Goal: Transaction & Acquisition: Purchase product/service

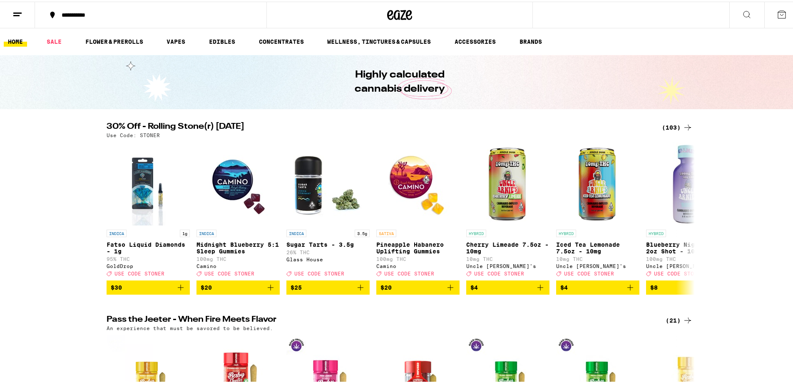
click at [667, 126] on div "(103)" at bounding box center [677, 126] width 31 height 10
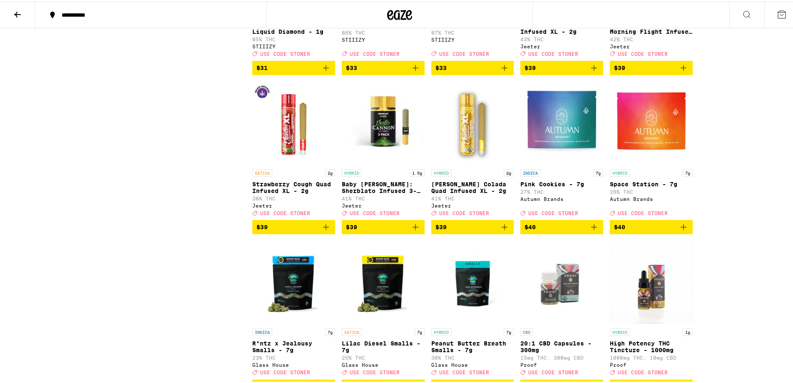
scroll to position [2423, 0]
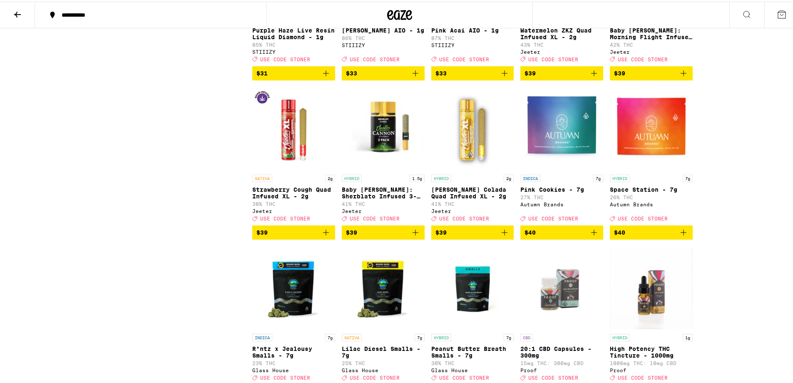
click at [503, 236] on icon "Add to bag" at bounding box center [505, 231] width 10 height 10
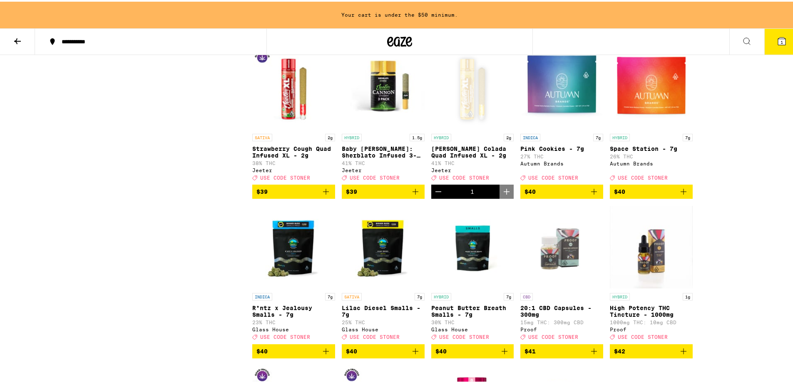
scroll to position [2491, 0]
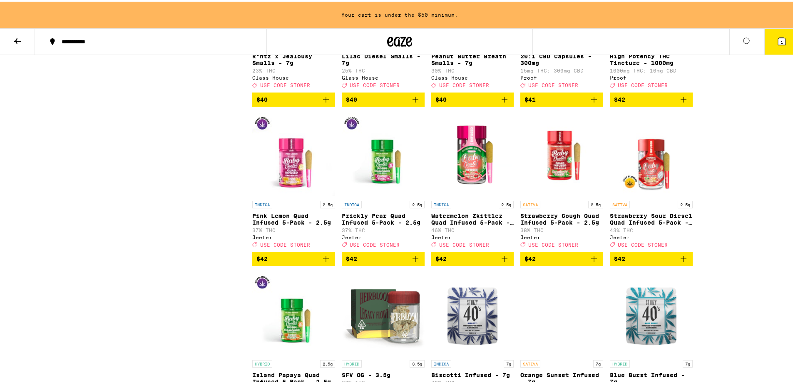
scroll to position [2866, 0]
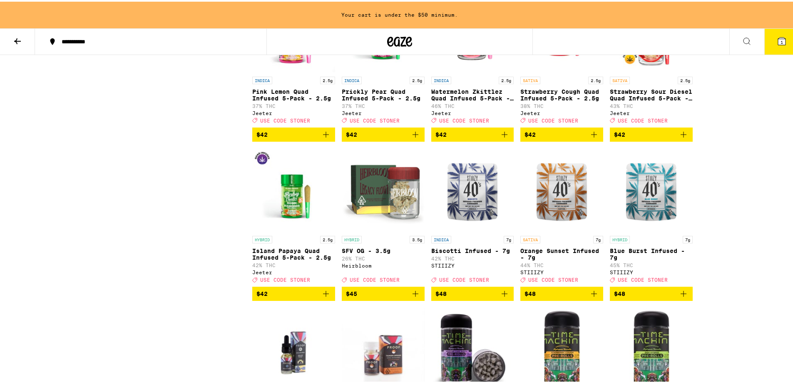
click at [501, 138] on icon "Add to bag" at bounding box center [505, 133] width 10 height 10
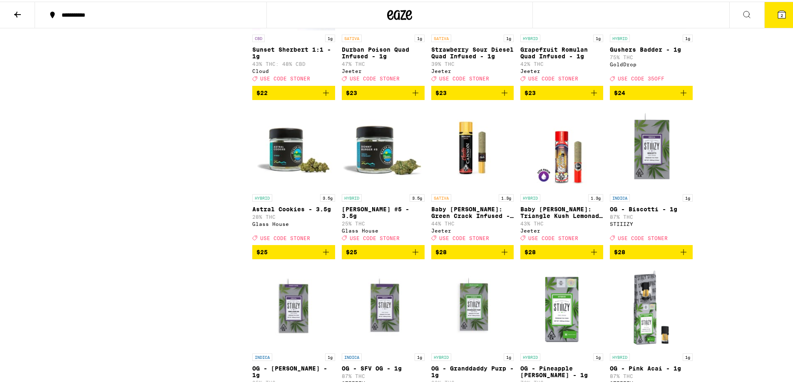
scroll to position [1749, 0]
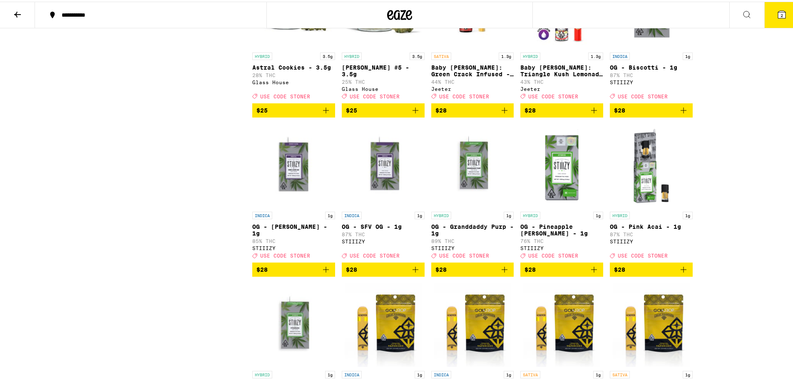
drag, startPoint x: 783, startPoint y: 14, endPoint x: 777, endPoint y: 14, distance: 5.8
click at [781, 14] on button "2" at bounding box center [781, 13] width 35 height 26
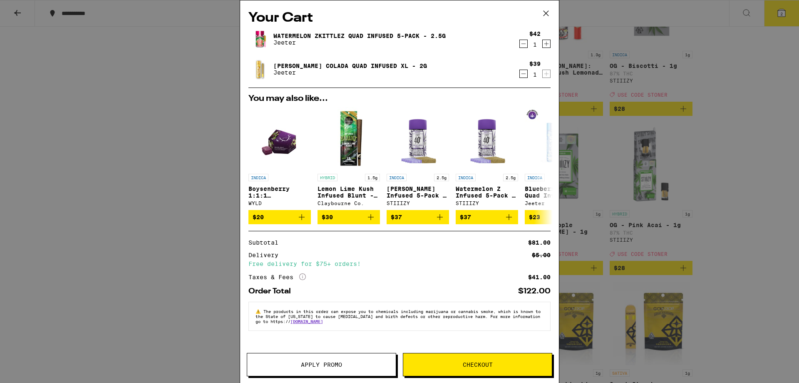
click at [548, 10] on icon at bounding box center [546, 13] width 12 height 12
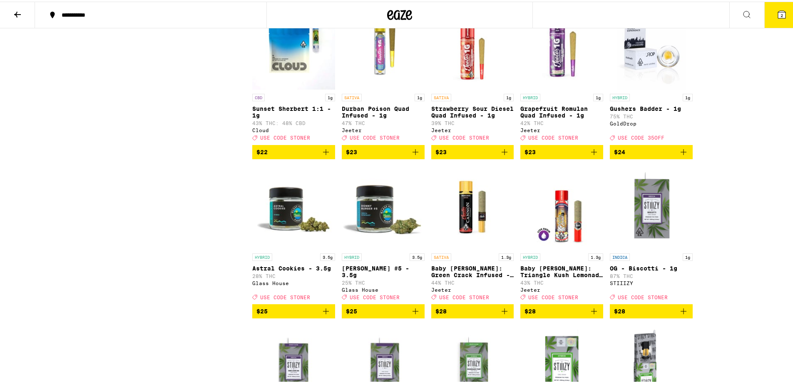
scroll to position [1457, 0]
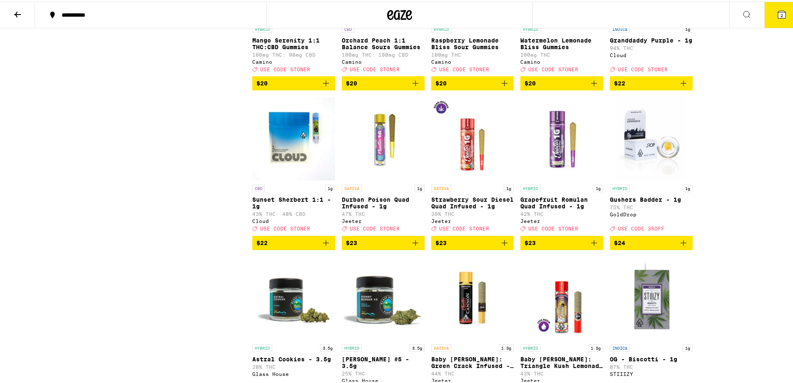
click at [766, 20] on button "2" at bounding box center [781, 13] width 35 height 26
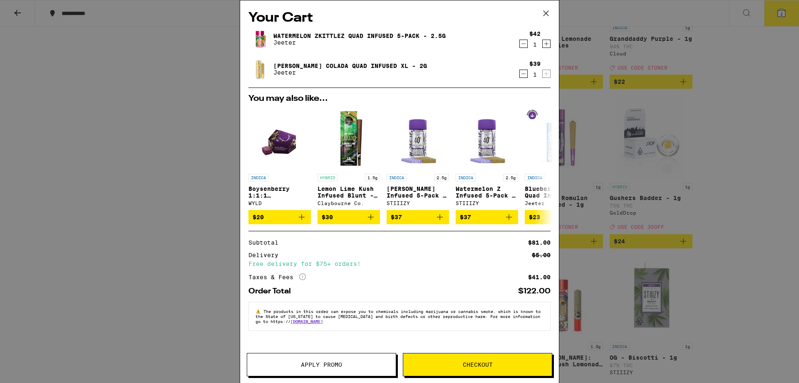
click at [547, 14] on icon at bounding box center [546, 13] width 5 height 5
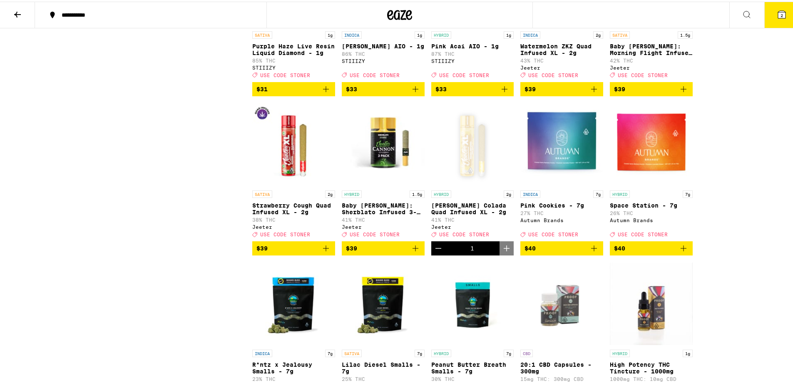
scroll to position [2498, 0]
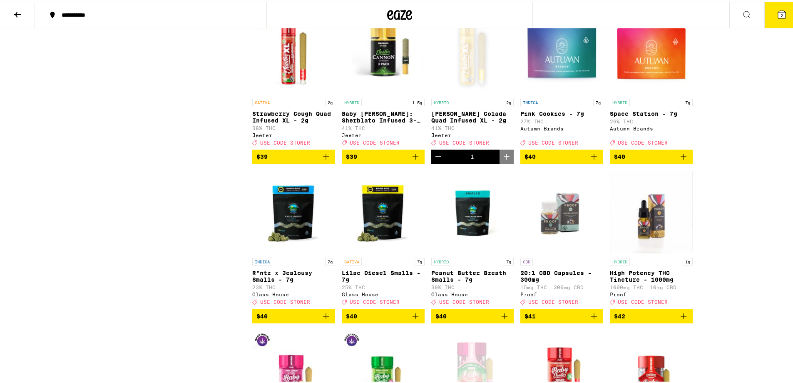
click at [438, 160] on icon "Decrement" at bounding box center [438, 155] width 10 height 10
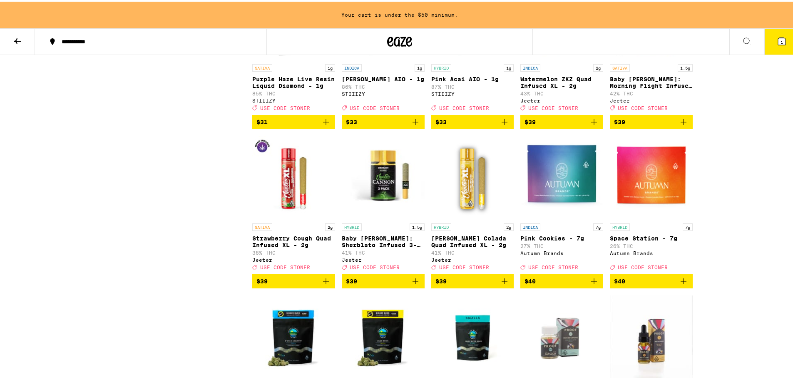
scroll to position [2400, 0]
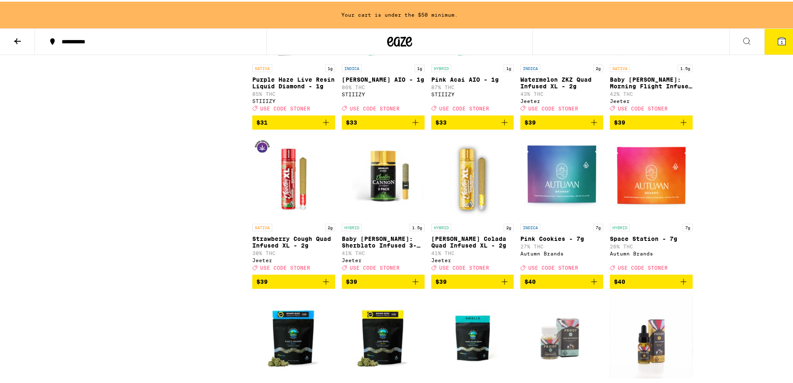
click at [777, 35] on icon at bounding box center [782, 40] width 10 height 10
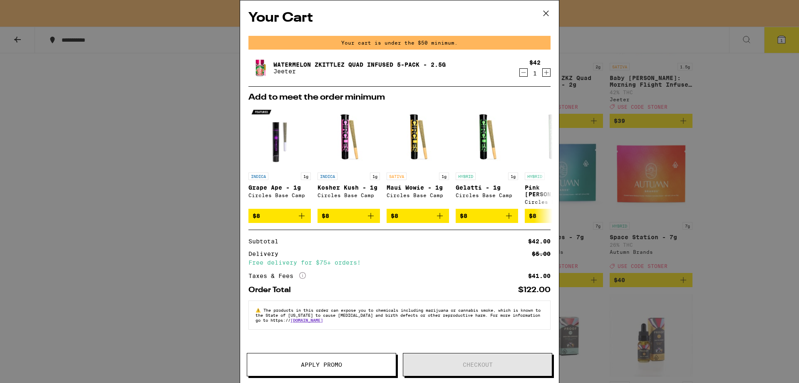
click at [546, 12] on icon at bounding box center [546, 13] width 12 height 12
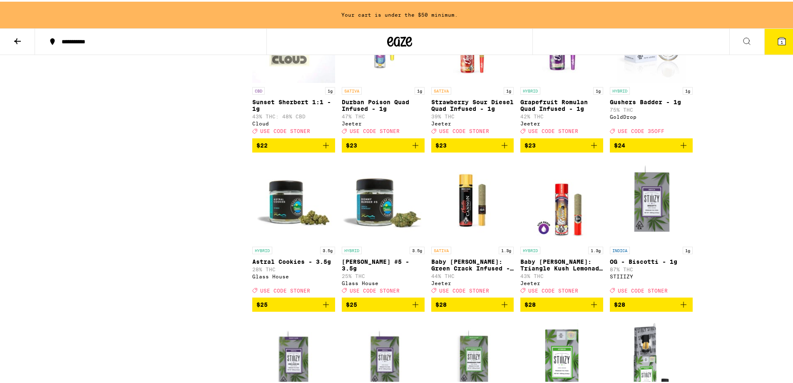
scroll to position [1582, 0]
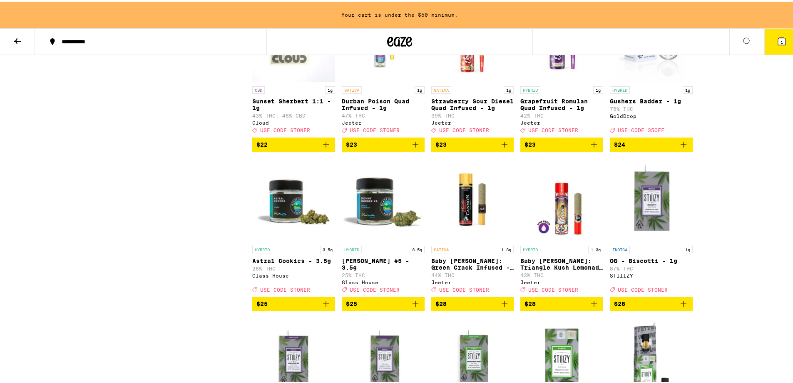
click at [781, 38] on span "1" at bounding box center [782, 40] width 2 height 5
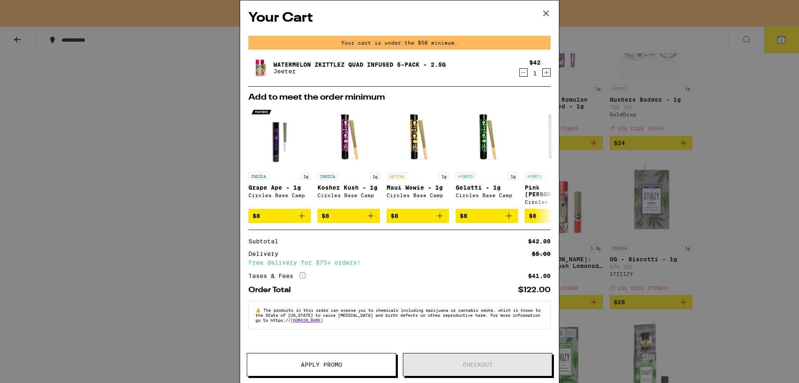
click at [542, 12] on icon at bounding box center [546, 13] width 12 height 12
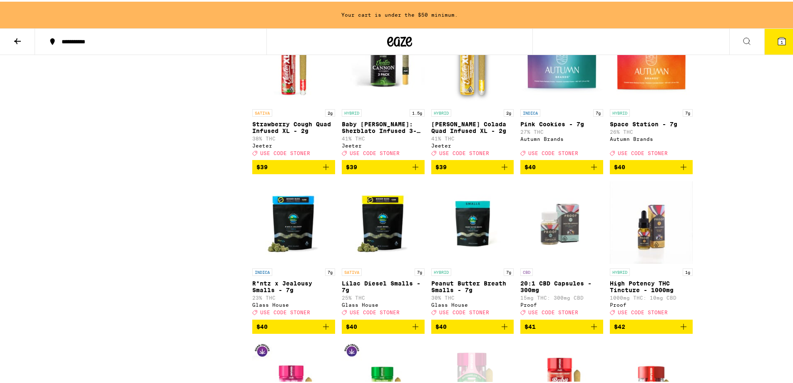
scroll to position [2498, 0]
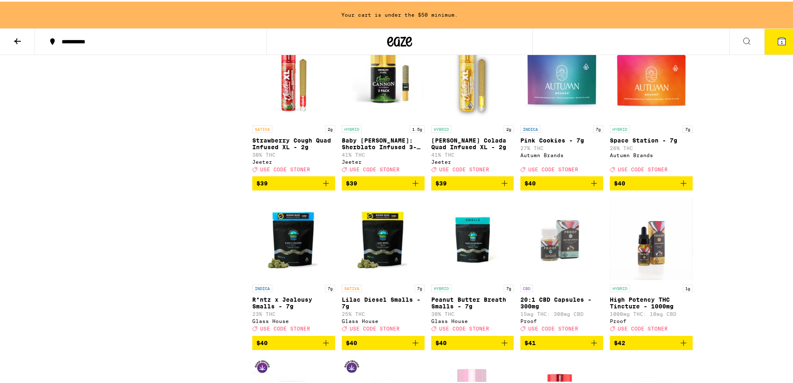
click at [502, 184] on icon "Add to bag" at bounding box center [505, 182] width 6 height 6
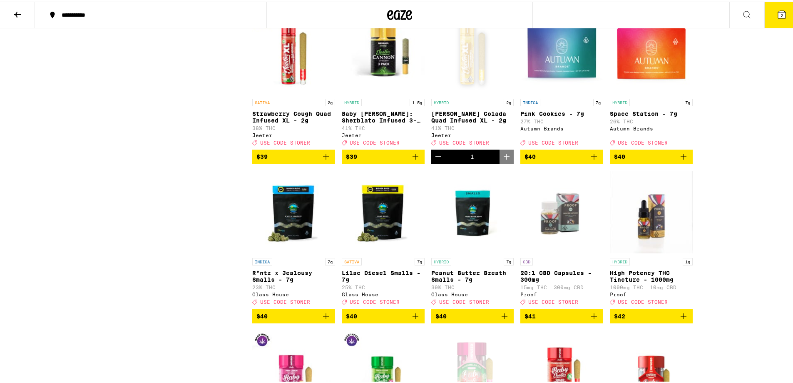
click at [438, 160] on icon "Decrement" at bounding box center [438, 155] width 10 height 10
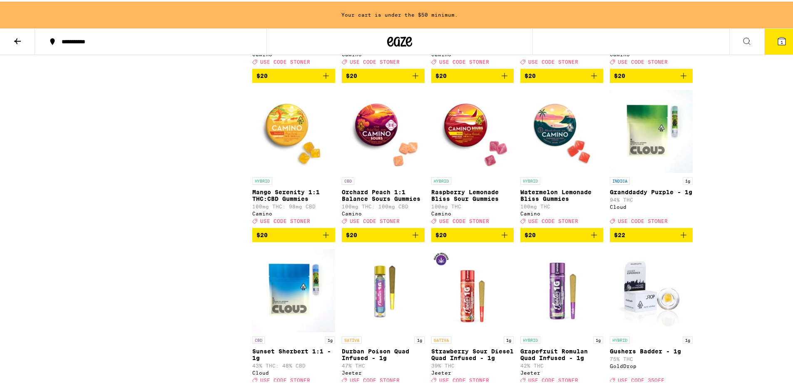
scroll to position [1499, 0]
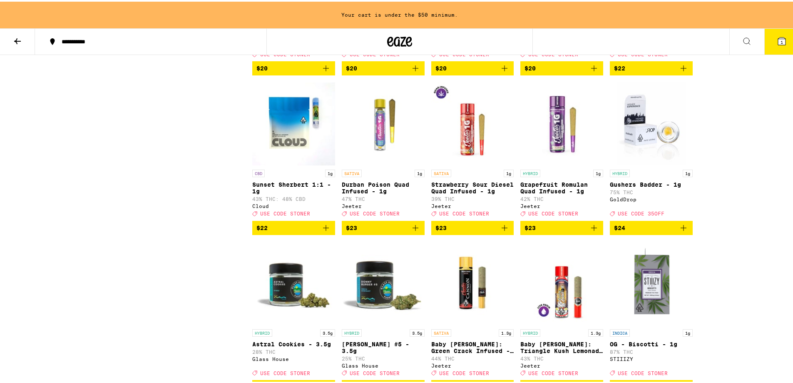
click at [593, 229] on icon "Add to bag" at bounding box center [594, 226] width 6 height 6
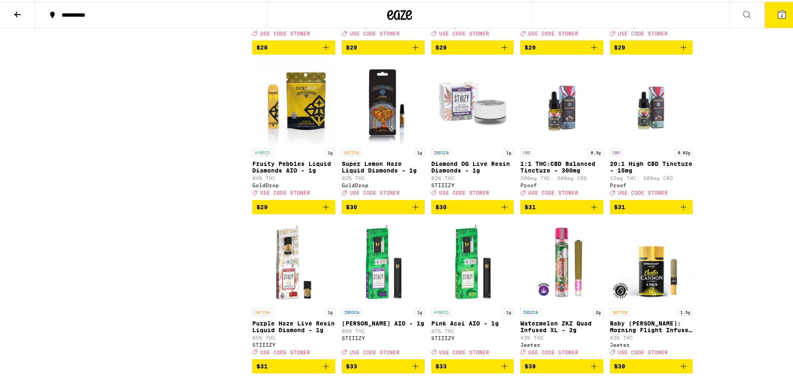
scroll to position [2139, 0]
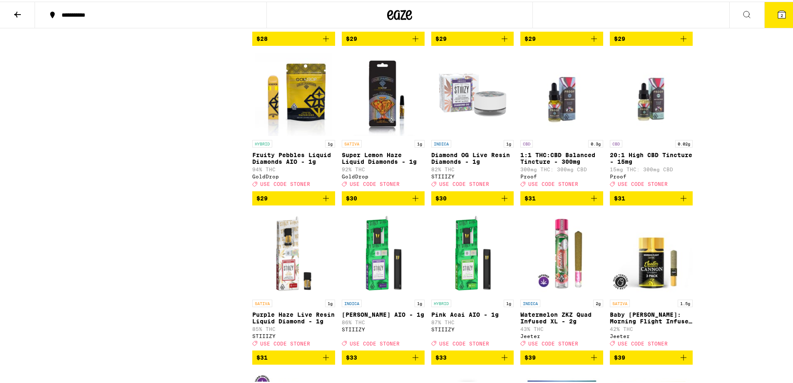
click at [772, 18] on button "2" at bounding box center [781, 13] width 35 height 26
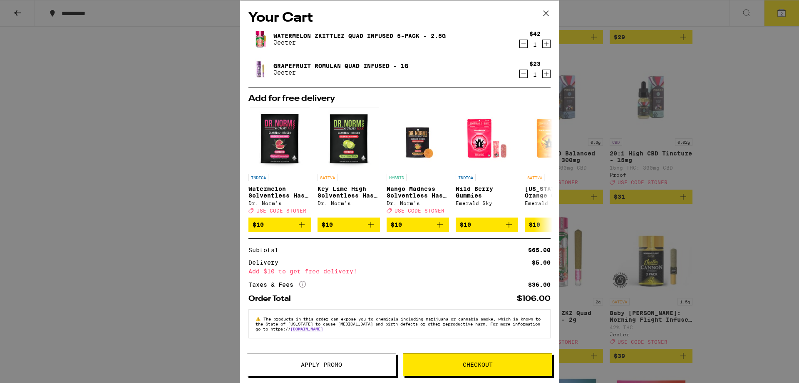
click at [545, 12] on icon at bounding box center [546, 13] width 12 height 12
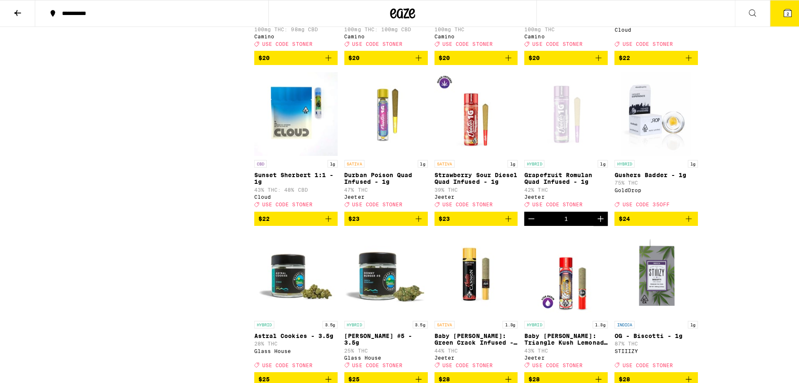
scroll to position [1472, 0]
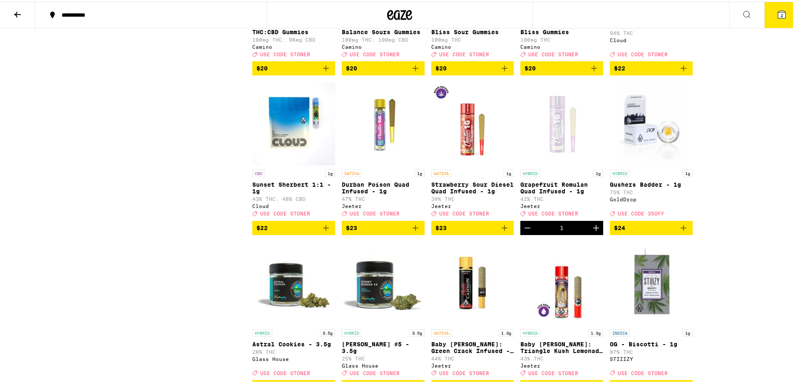
click at [415, 231] on icon "Add to bag" at bounding box center [416, 226] width 10 height 10
click at [781, 13] on span "3" at bounding box center [782, 13] width 2 height 5
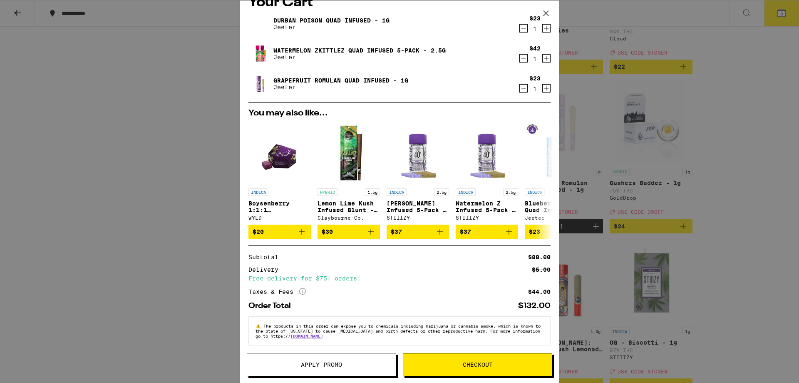
scroll to position [23, 0]
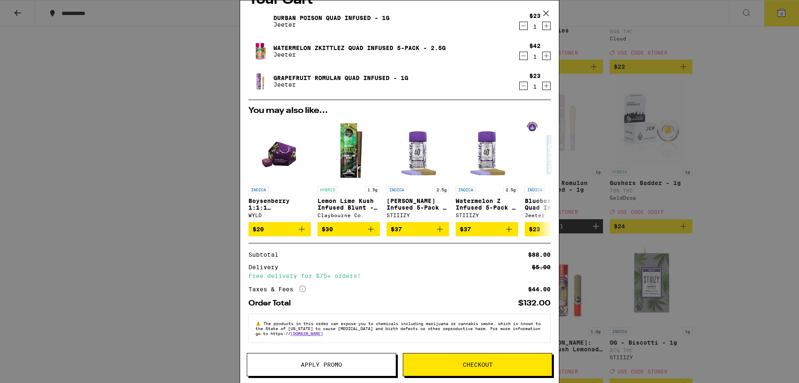
click at [339, 359] on button "Apply Promo" at bounding box center [321, 364] width 149 height 23
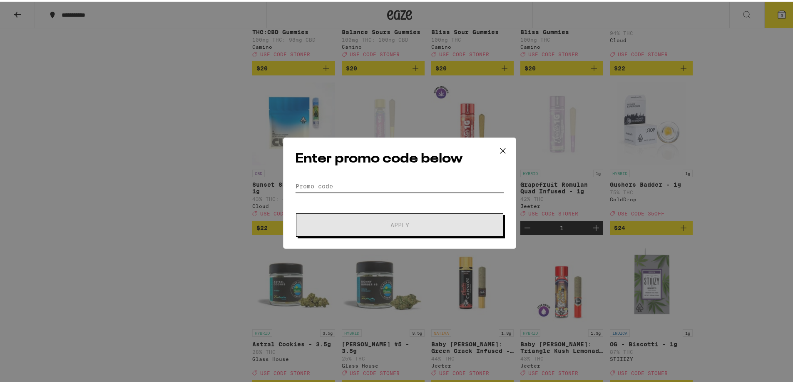
click at [339, 185] on input "Promo Code" at bounding box center [399, 184] width 209 height 12
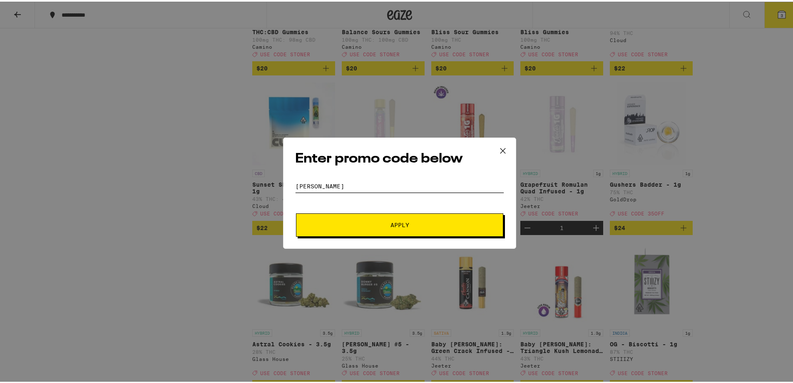
type input "[PERSON_NAME]"
click at [395, 220] on span "Apply" at bounding box center [400, 223] width 19 height 6
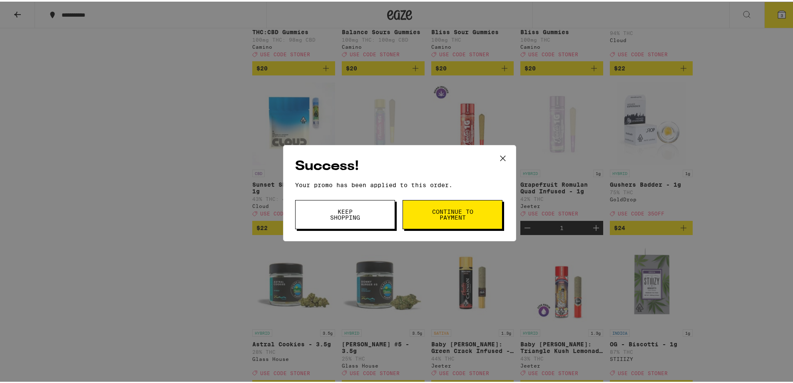
click at [499, 157] on icon at bounding box center [503, 156] width 12 height 12
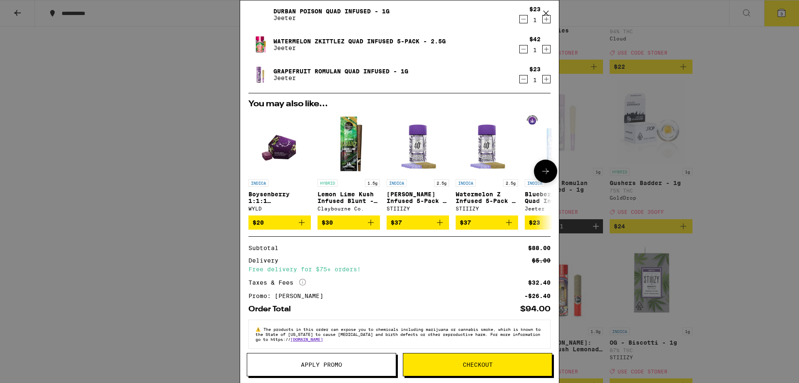
scroll to position [35, 0]
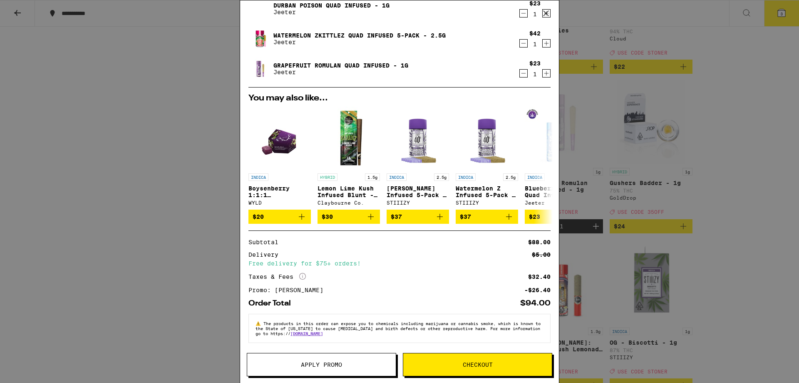
click at [487, 359] on button "Checkout" at bounding box center [477, 364] width 149 height 23
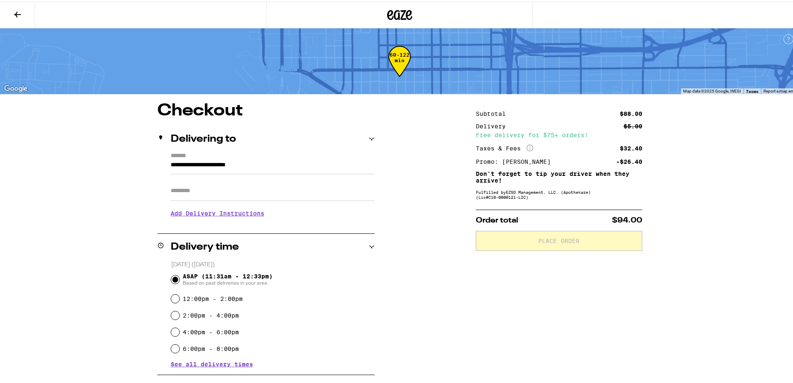
click at [223, 191] on input "Apt/Suite" at bounding box center [273, 189] width 204 height 20
type input "****"
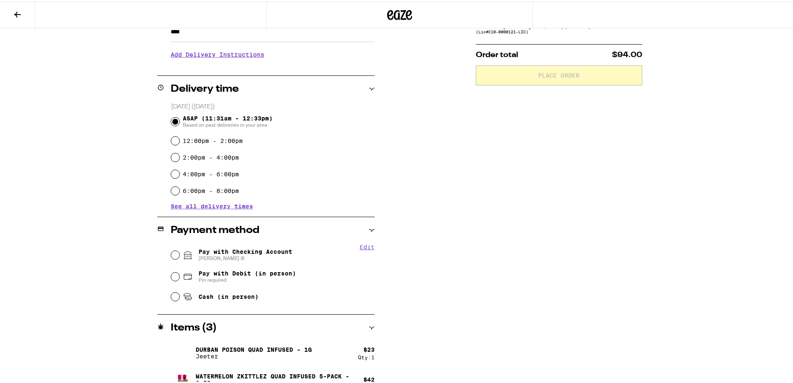
scroll to position [167, 0]
click at [228, 250] on span "Pay with Checking Account [PERSON_NAME]" at bounding box center [246, 251] width 94 height 13
click at [179, 250] on input "Pay with Checking Account [PERSON_NAME]" at bounding box center [175, 252] width 8 height 8
radio input "true"
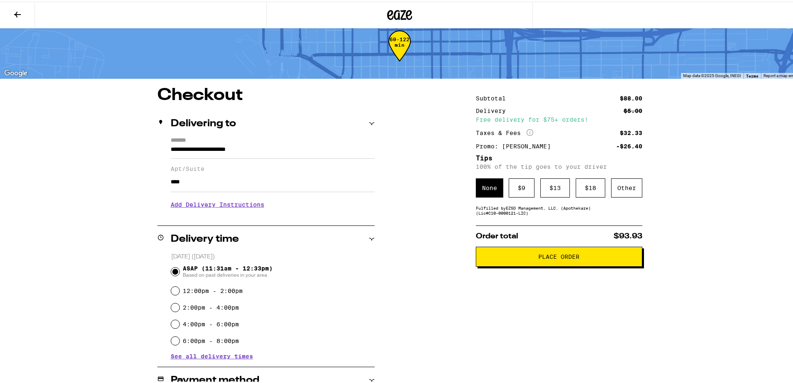
scroll to position [0, 0]
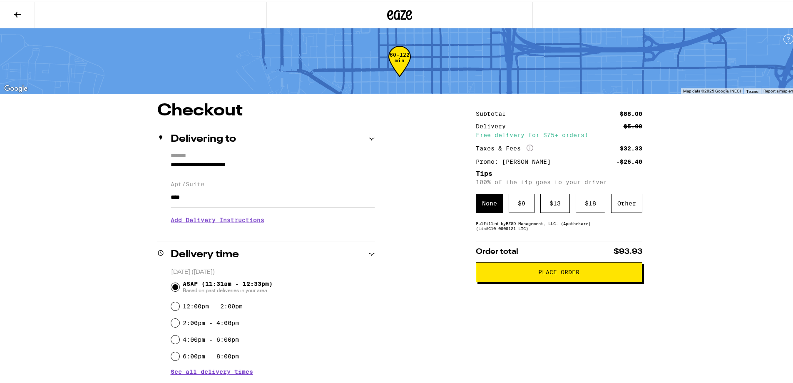
click at [572, 269] on span "Place Order" at bounding box center [558, 270] width 41 height 6
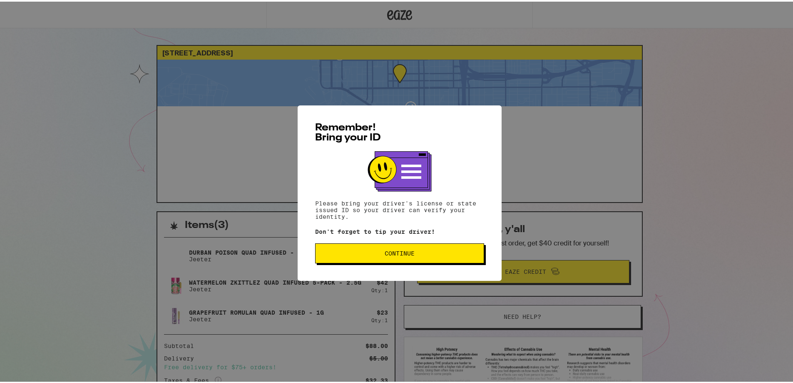
click at [385, 253] on span "Continue" at bounding box center [400, 252] width 30 height 6
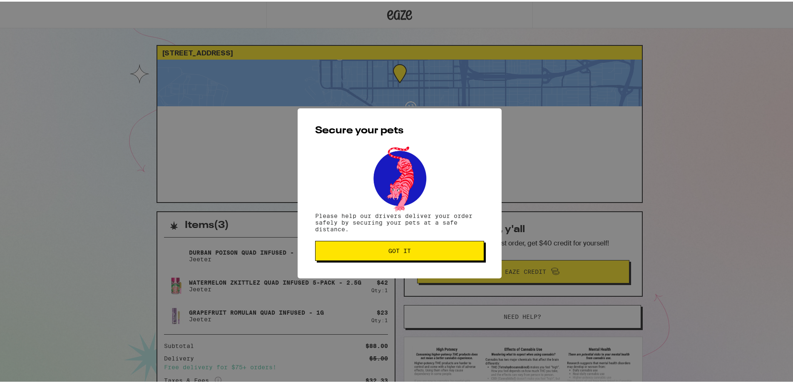
click at [396, 252] on span "Got it" at bounding box center [399, 249] width 22 height 6
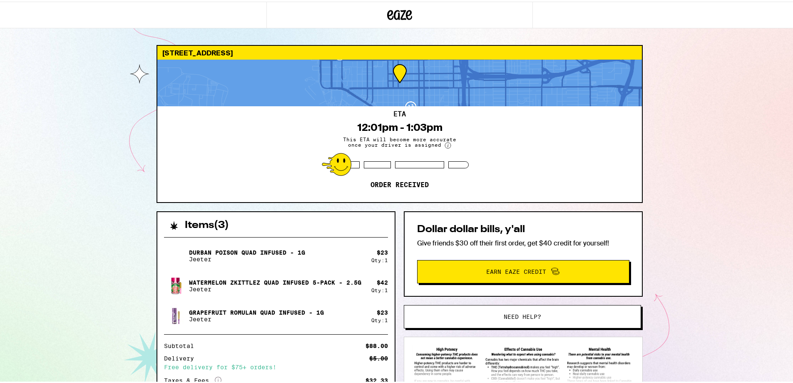
click at [394, 248] on div "Items ( 3 ) Durban Poison Quad Infused - 1g [PERSON_NAME] $ 23 Qty: 1 Watermelo…" at bounding box center [400, 334] width 486 height 251
click at [698, 158] on div "[STREET_ADDRESS] 12:01pm - 1:03pm This ETA will become more accurate once your …" at bounding box center [399, 230] width 799 height 461
click at [94, 128] on div "[STREET_ADDRESS] 12:01pm - 1:03pm This ETA will become more accurate once your …" at bounding box center [399, 230] width 799 height 461
